Goal: Information Seeking & Learning: Learn about a topic

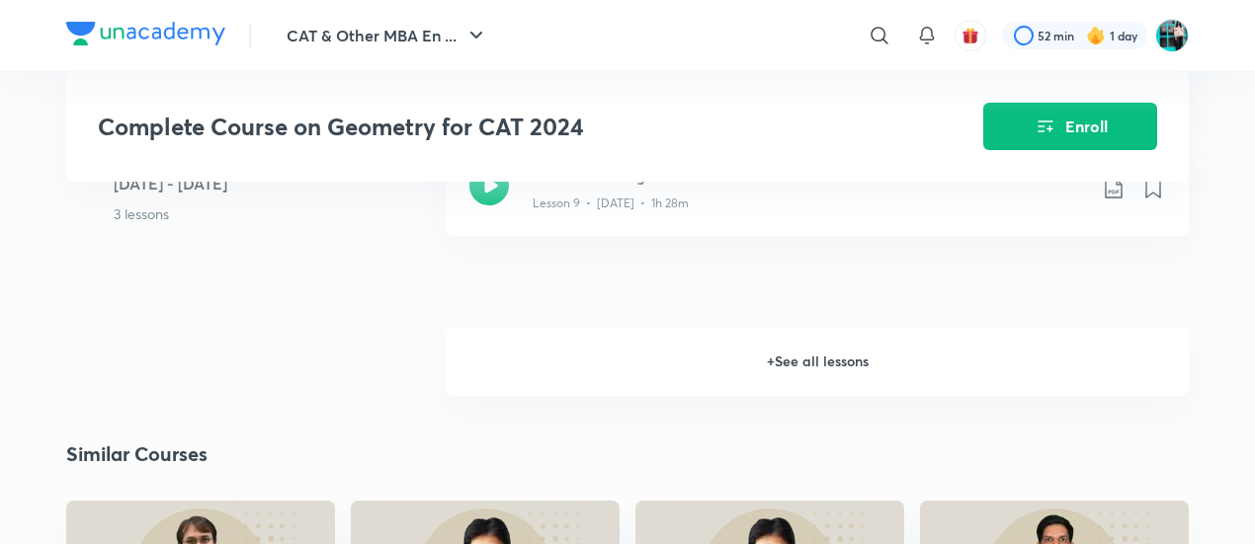
scroll to position [1890, 0]
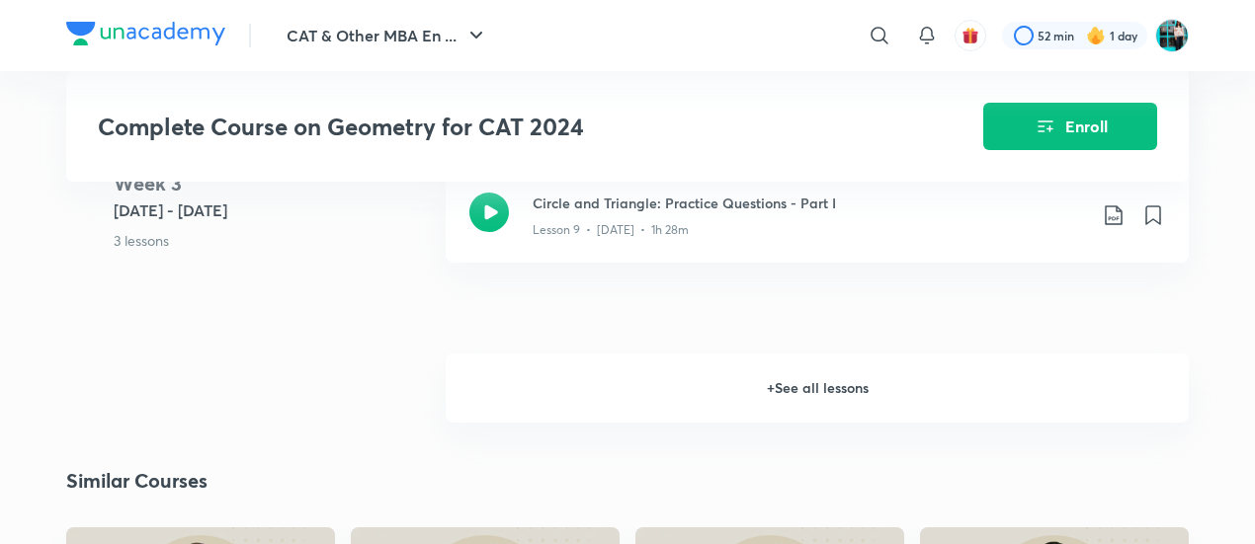
click at [683, 376] on h6 "+ See all lessons" at bounding box center [817, 388] width 743 height 69
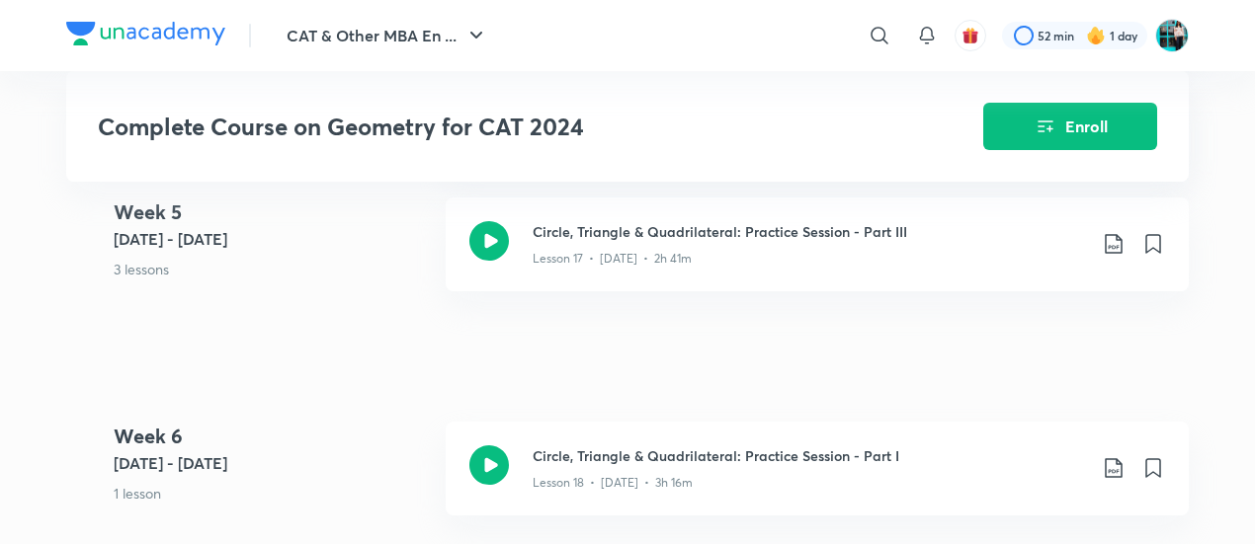
scroll to position [3007, 0]
